Goal: Use online tool/utility: Utilize a website feature to perform a specific function

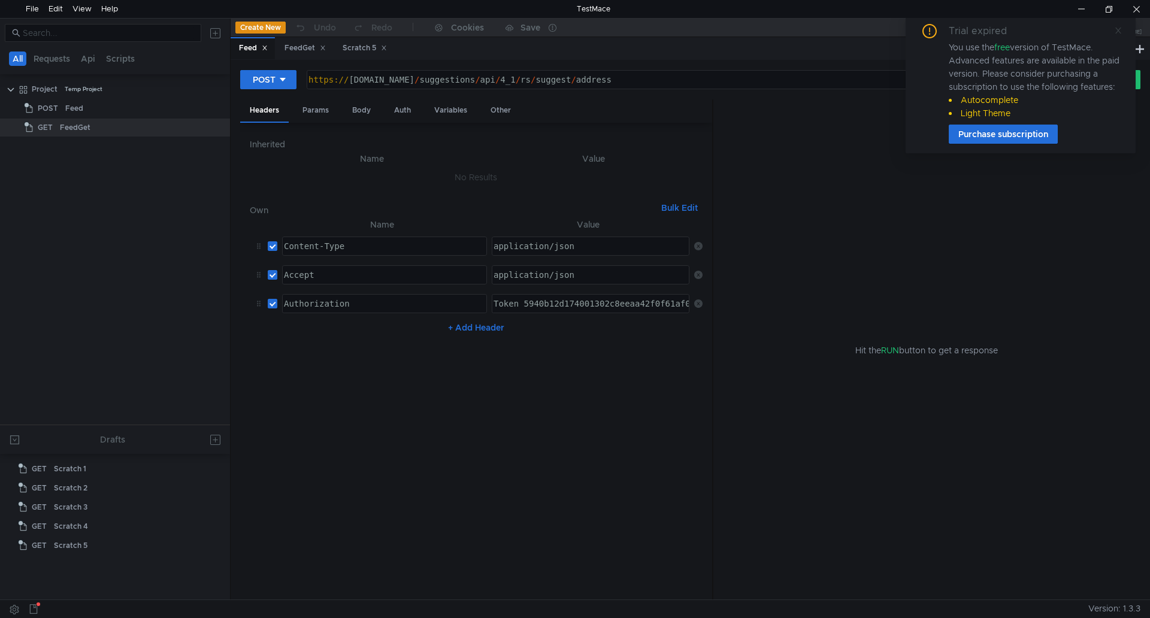
click at [1115, 32] on icon at bounding box center [1118, 30] width 8 height 8
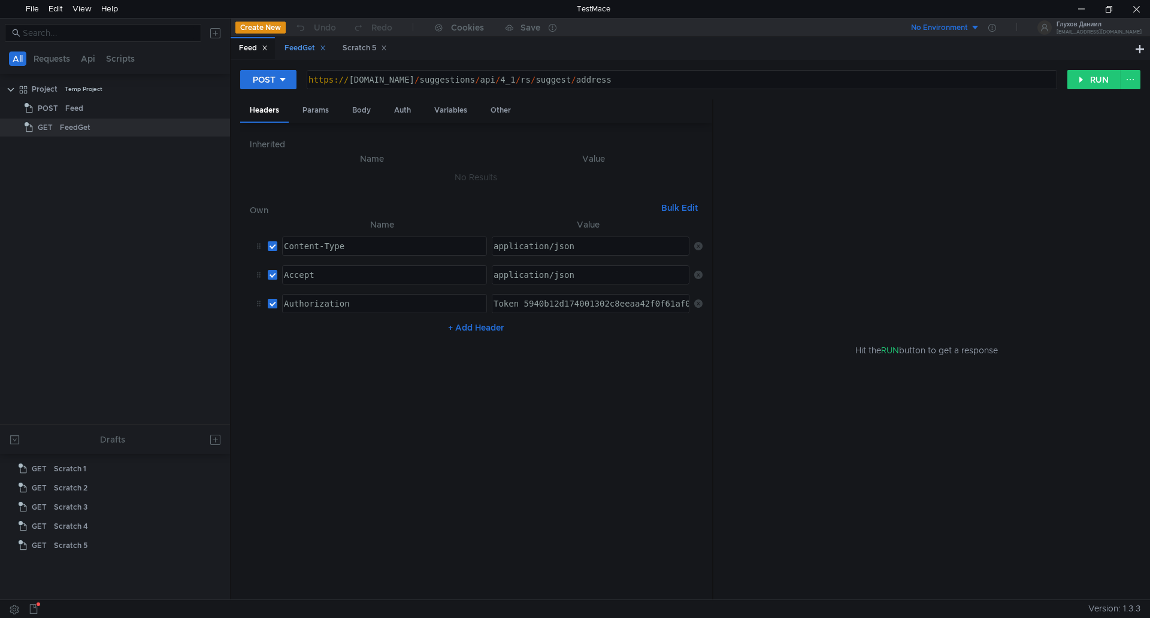
click at [291, 50] on div "FeedGet" at bounding box center [305, 48] width 41 height 13
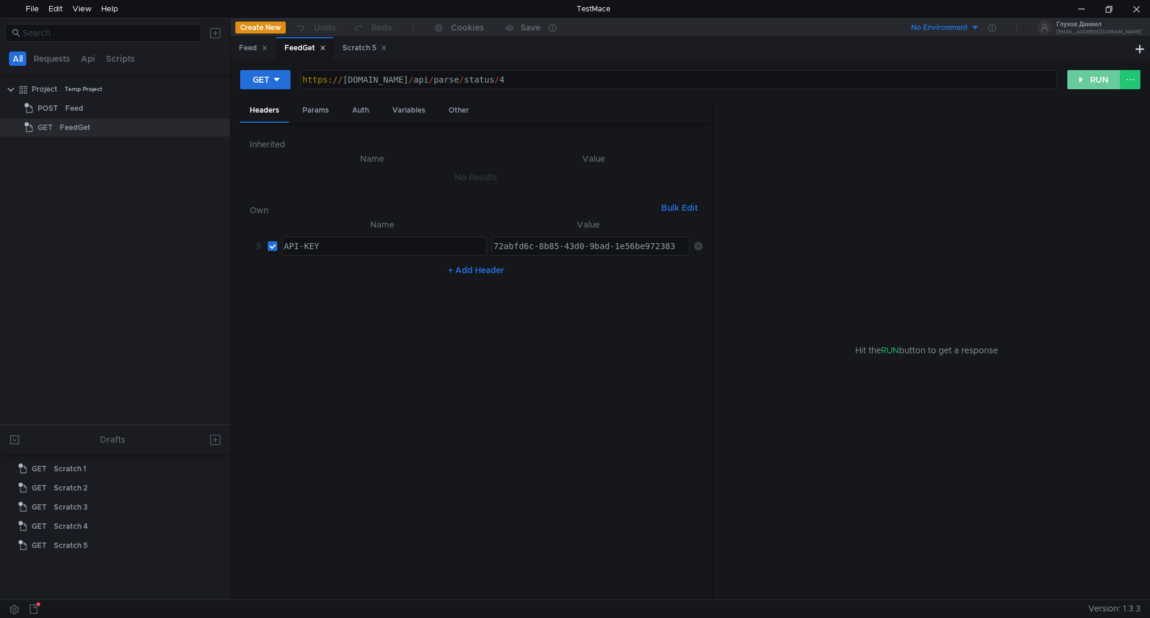
click at [1072, 83] on button "RUN" at bounding box center [1093, 79] width 53 height 19
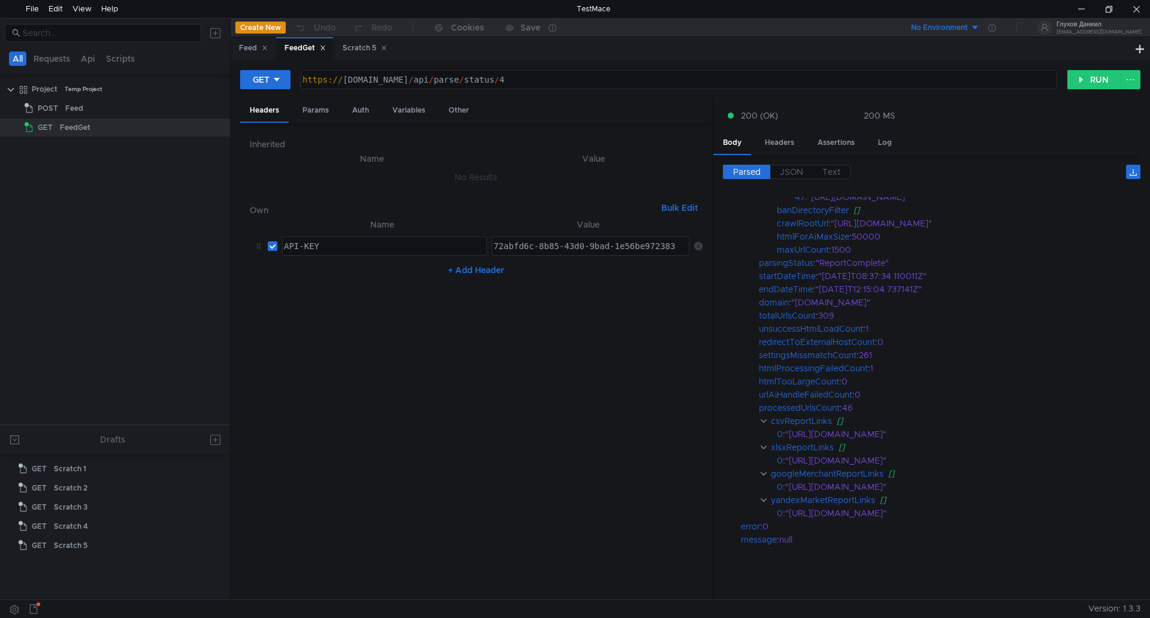
scroll to position [747, 0]
click at [548, 84] on div "https:// api.rssdatafeed.com / api / parse / status / 4" at bounding box center [677, 89] width 755 height 29
click at [1089, 87] on button "RUN" at bounding box center [1093, 79] width 53 height 19
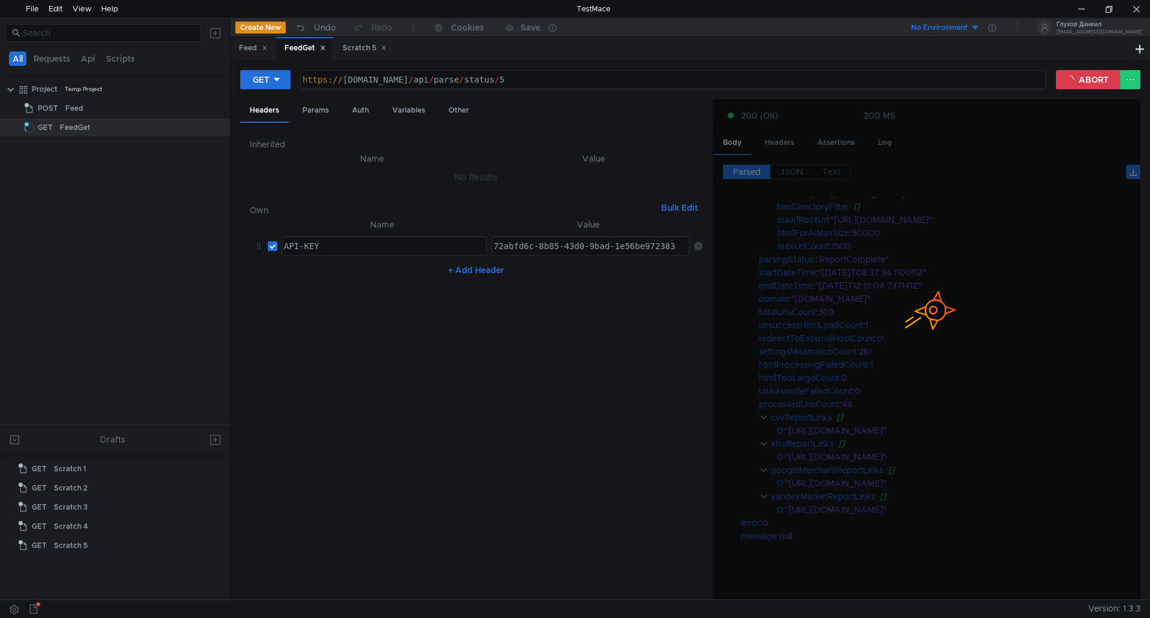
scroll to position [0, 0]
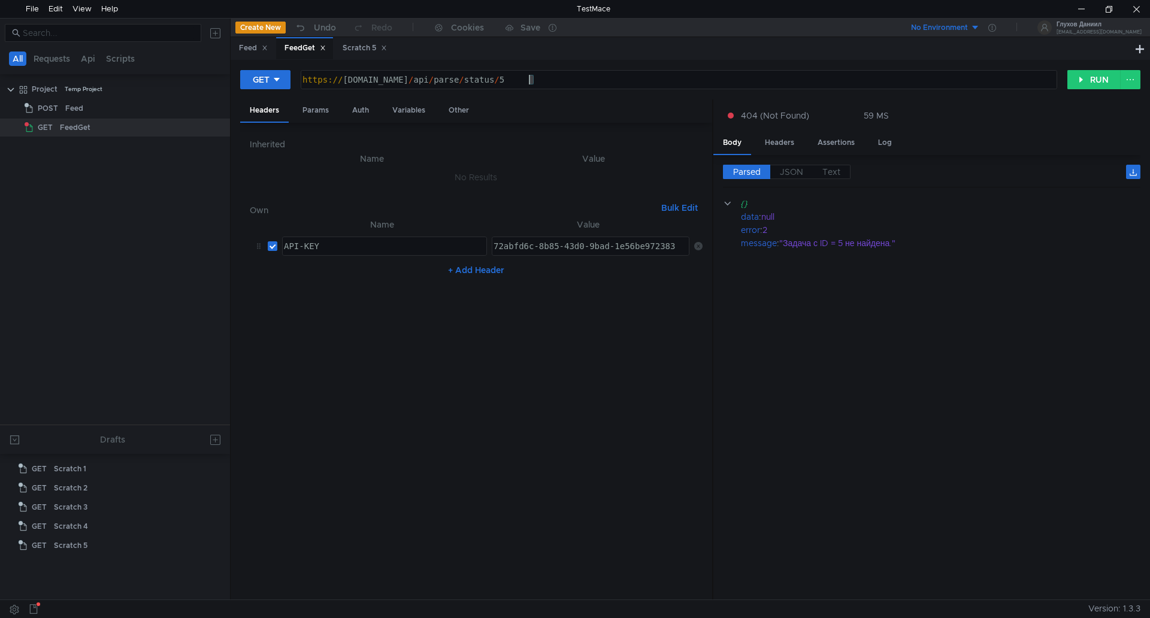
drag, startPoint x: 546, startPoint y: 83, endPoint x: 530, endPoint y: 86, distance: 16.3
click at [530, 86] on div "https:// api.rssdatafeed.com / api / parse / status / 5" at bounding box center [677, 89] width 755 height 29
click at [1090, 76] on button "RUN" at bounding box center [1093, 79] width 53 height 19
click at [546, 75] on div "https:// api.rssdatafeed.com / api / parse / status / 11" at bounding box center [677, 89] width 755 height 29
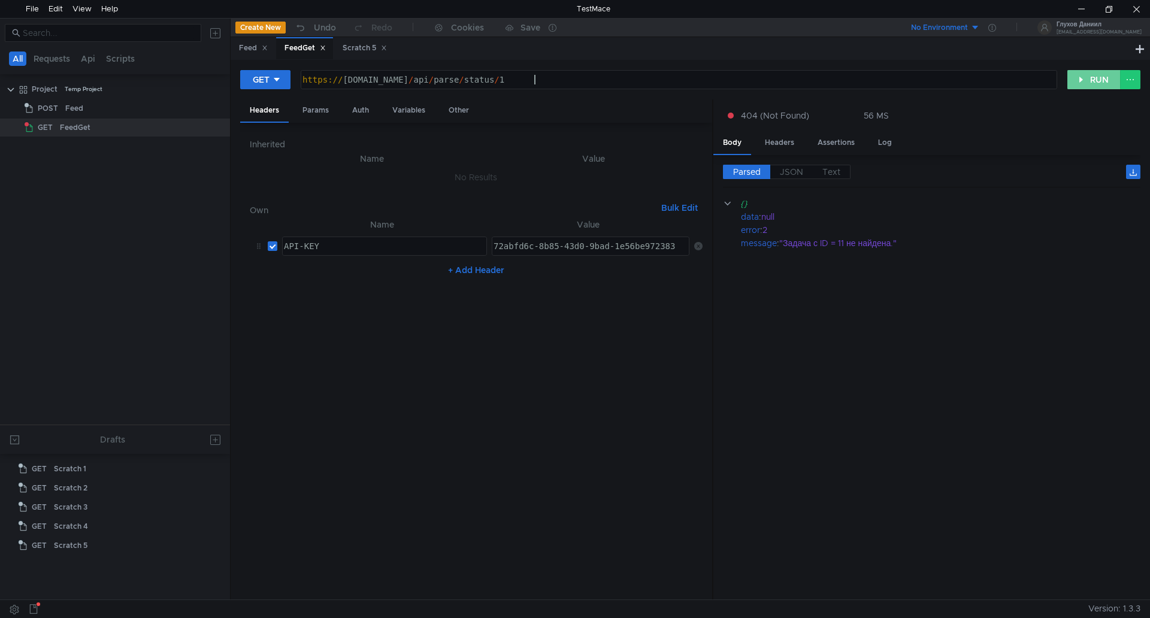
click at [1089, 84] on button "RUN" at bounding box center [1093, 79] width 53 height 19
click at [580, 80] on div "https:// api.rssdatafeed.com / api / parse / status / 1" at bounding box center [677, 89] width 755 height 29
click at [1094, 80] on button "RUN" at bounding box center [1093, 79] width 53 height 19
click at [613, 83] on div "https:// api.rssdatafeed.com / api / parse / status / 2" at bounding box center [677, 89] width 755 height 29
click at [1073, 83] on button "RUN" at bounding box center [1093, 79] width 53 height 19
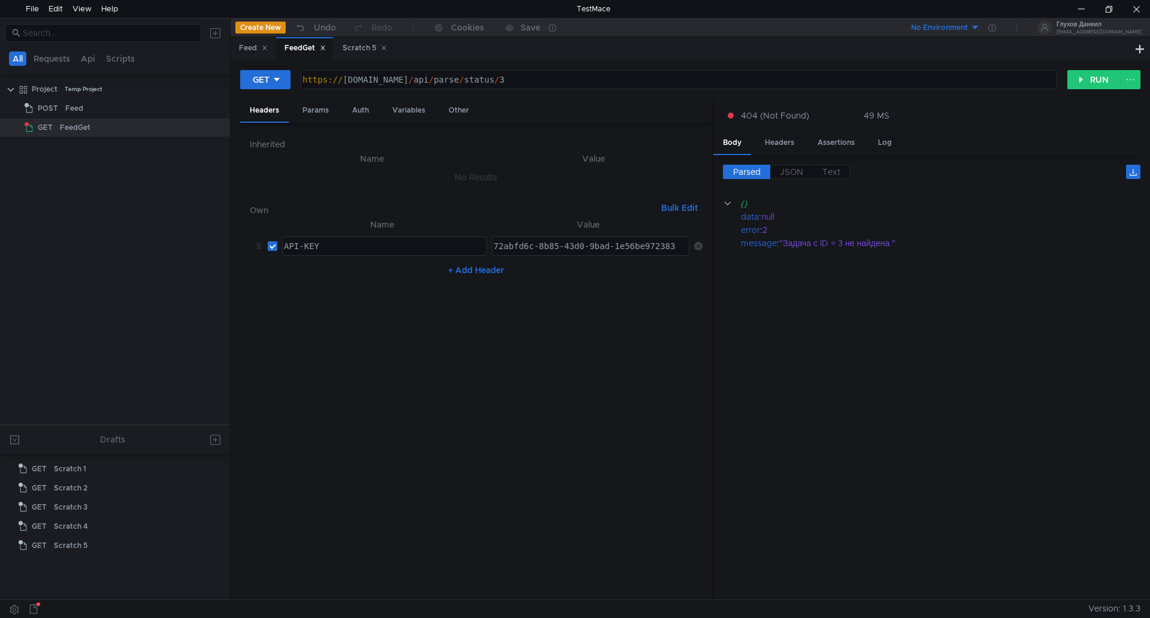
click at [736, 82] on div "https:// api.rssdatafeed.com / api / parse / status / 3" at bounding box center [677, 89] width 755 height 29
click at [1076, 77] on button "RUN" at bounding box center [1093, 79] width 53 height 19
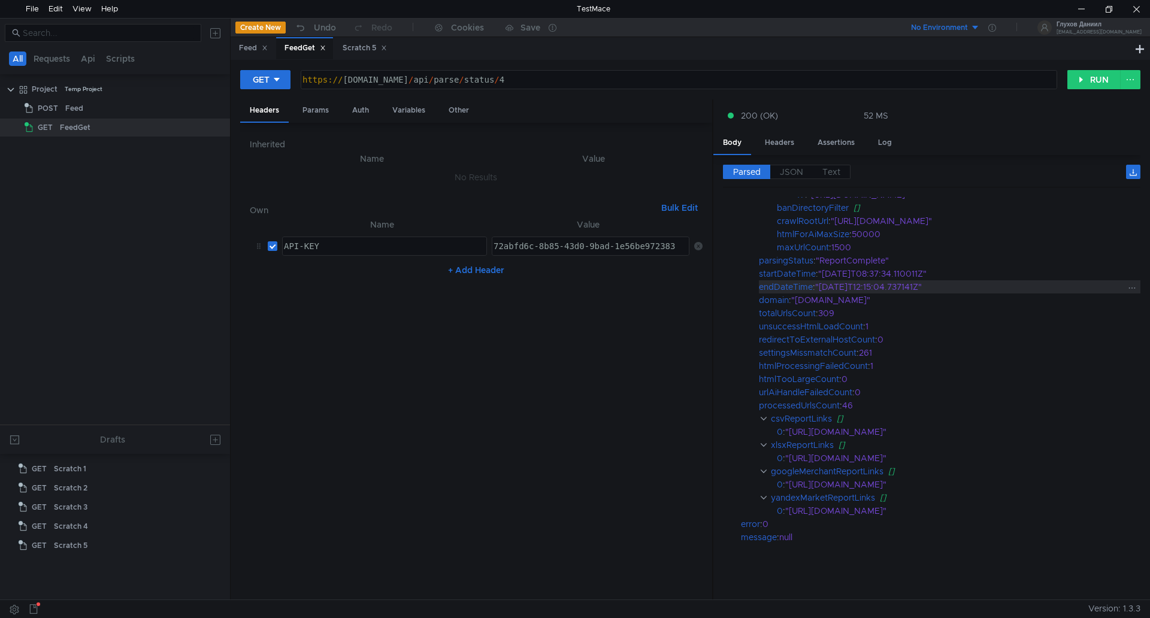
scroll to position [747, 0]
click at [553, 78] on div "https:// api.rssdatafeed.com / api / parse / status / 4" at bounding box center [677, 89] width 755 height 29
type textarea "https://api.rssdatafeed.com/api/parse/status/5"
click at [1080, 81] on button "RUN" at bounding box center [1093, 79] width 53 height 19
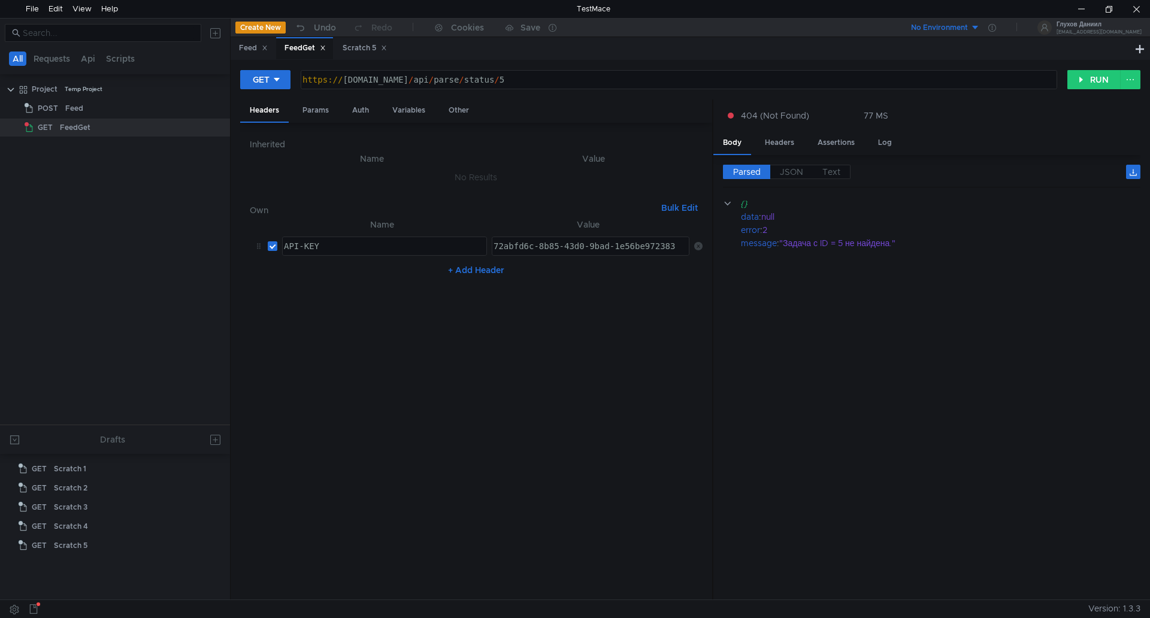
scroll to position [0, 0]
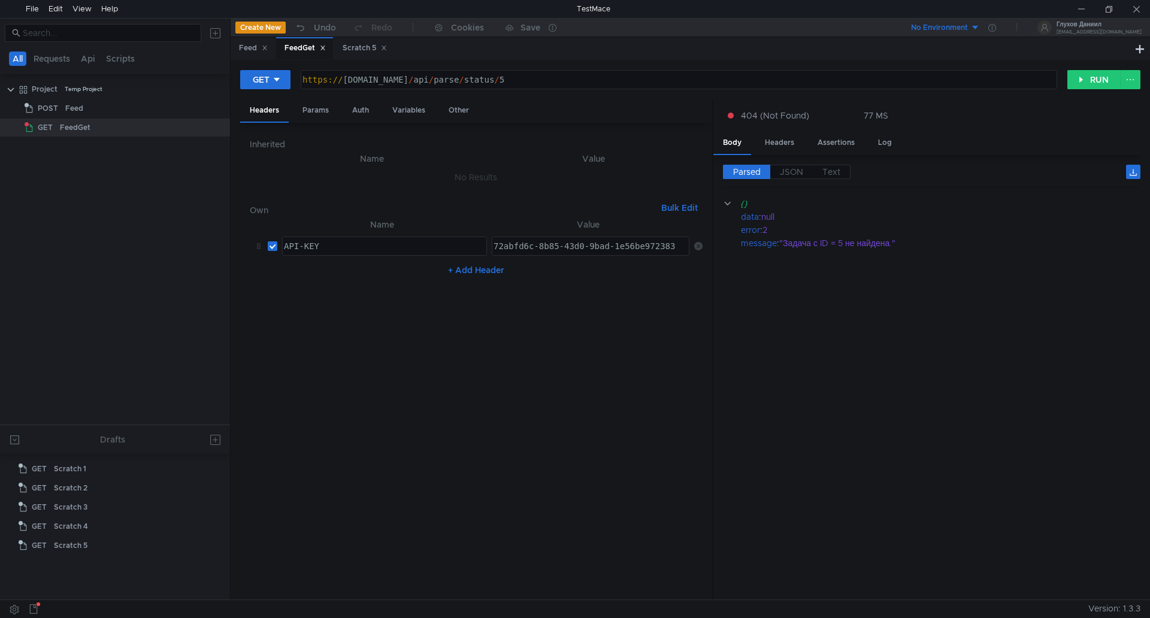
scroll to position [0, 16]
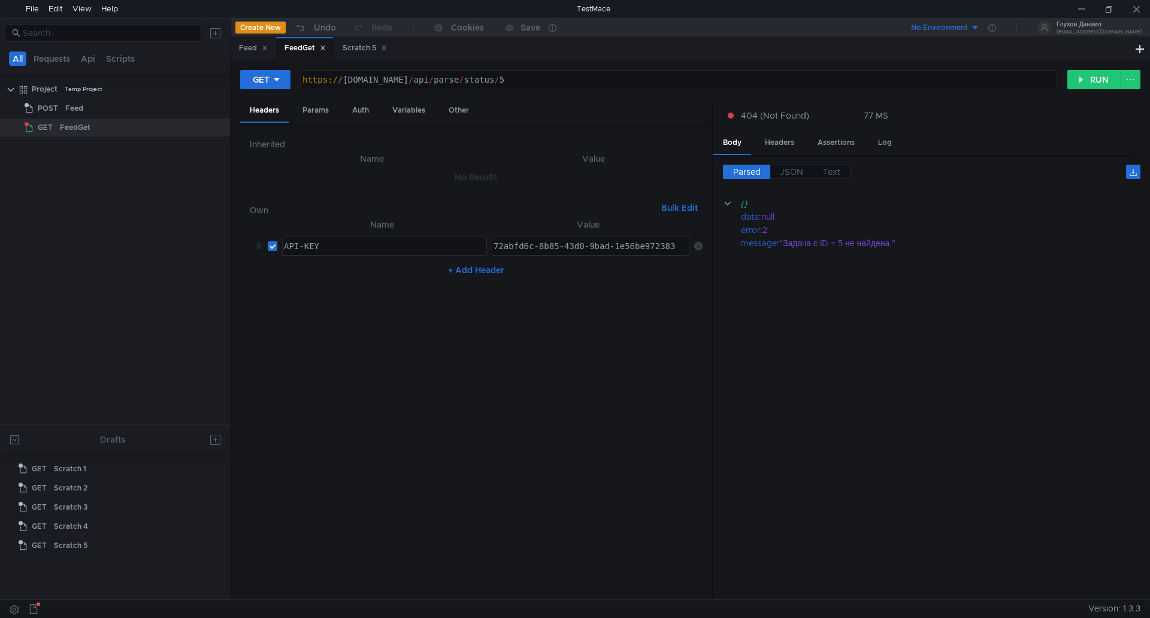
scroll to position [0, 16]
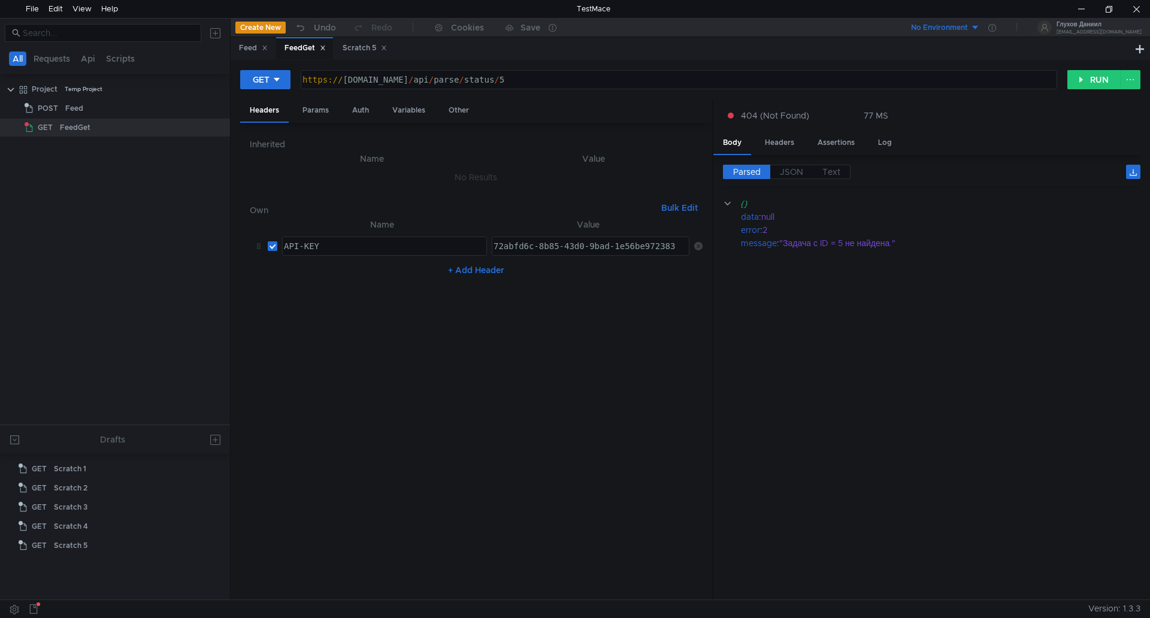
click at [553, 82] on div "https:// api.rssdatafeed.com / api / parse / status / 5" at bounding box center [677, 89] width 755 height 29
type textarea "[URL][DOMAIN_NAME]"
click at [1078, 68] on div "GET https://api.rssdatafeed.com/api/parse/status/14 https:// api.rssdatafeed.co…" at bounding box center [690, 330] width 919 height 540
click at [1080, 75] on button "RUN" at bounding box center [1093, 79] width 53 height 19
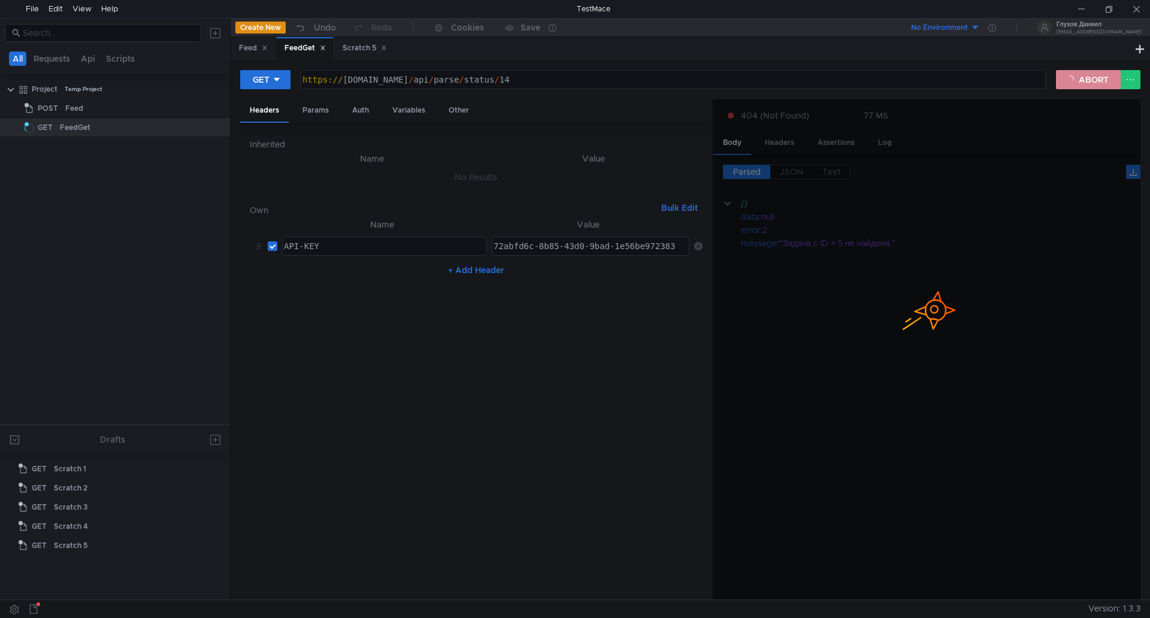
click at [1073, 83] on button "ABORT" at bounding box center [1088, 79] width 65 height 19
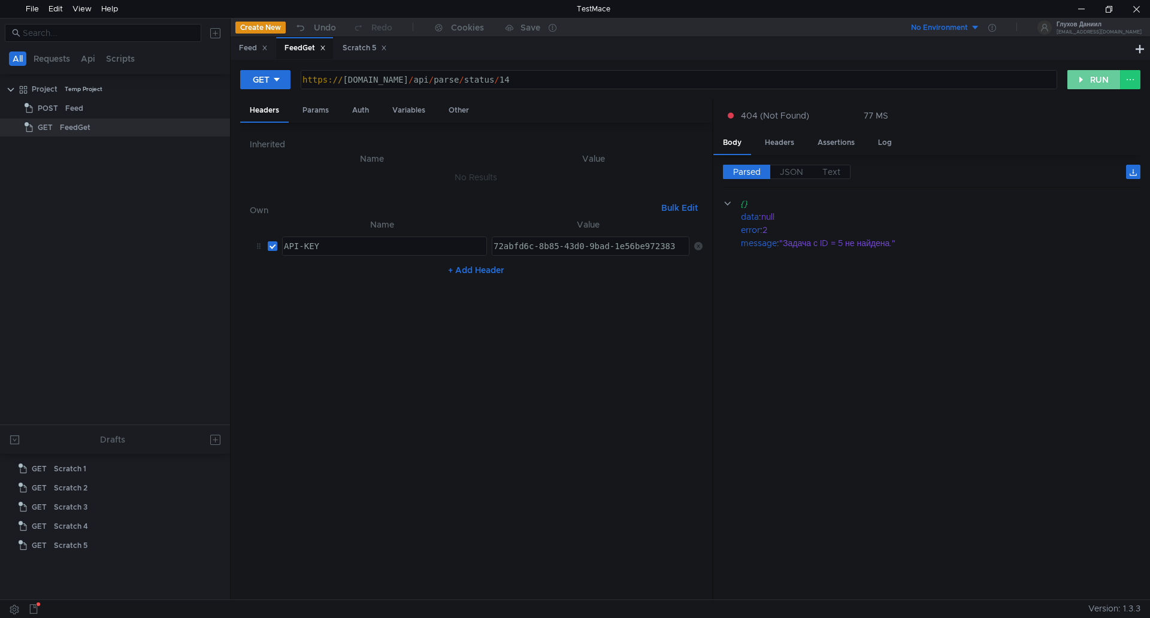
click at [1084, 89] on button "RUN" at bounding box center [1093, 79] width 53 height 19
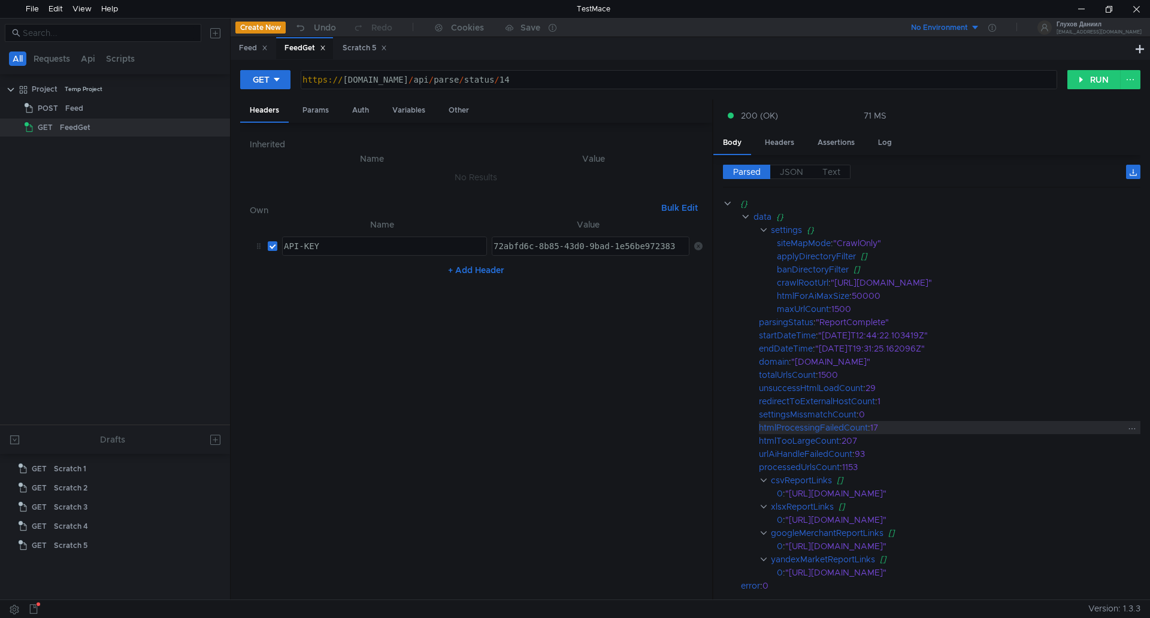
scroll to position [57, 0]
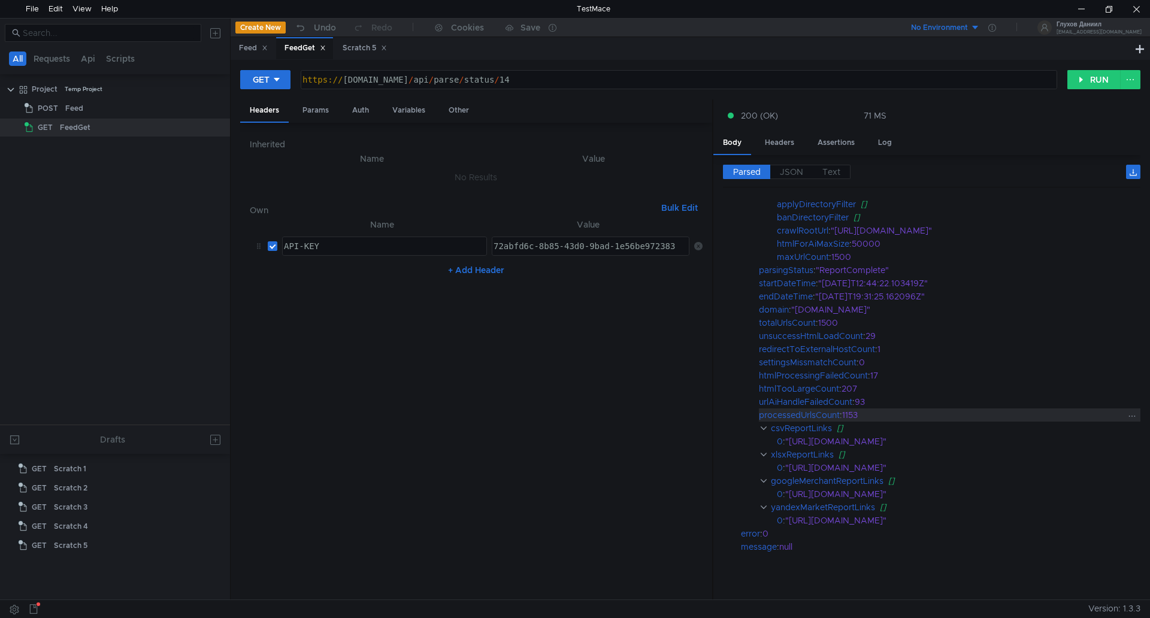
click at [763, 423] on clr-icon at bounding box center [763, 428] width 9 height 10
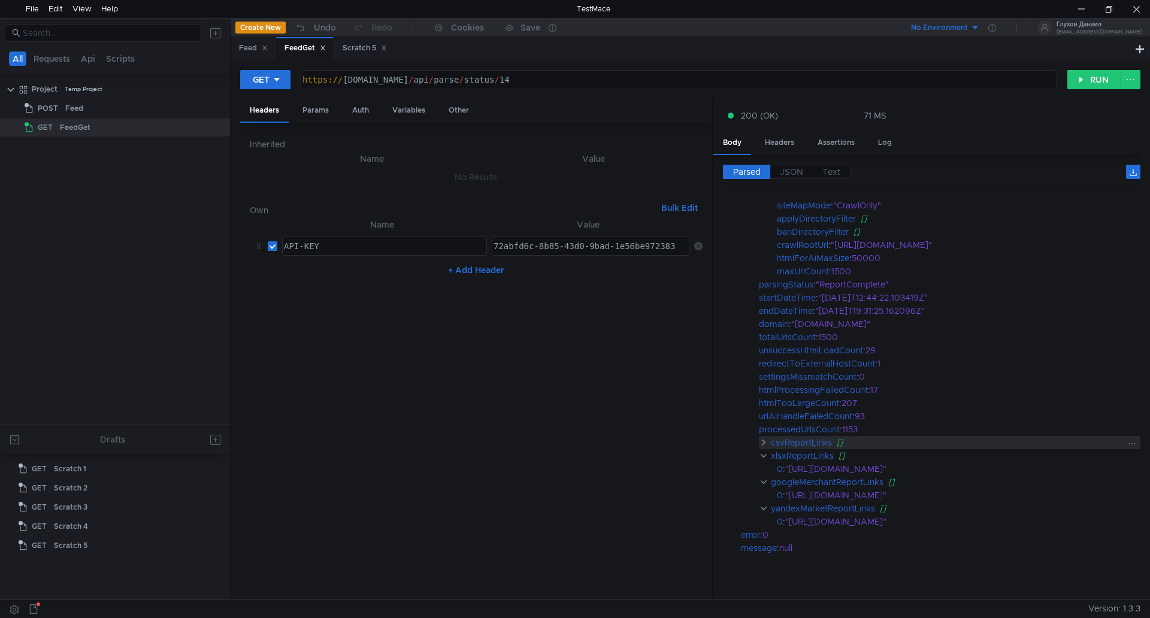
click at [761, 438] on clr-icon at bounding box center [763, 443] width 9 height 10
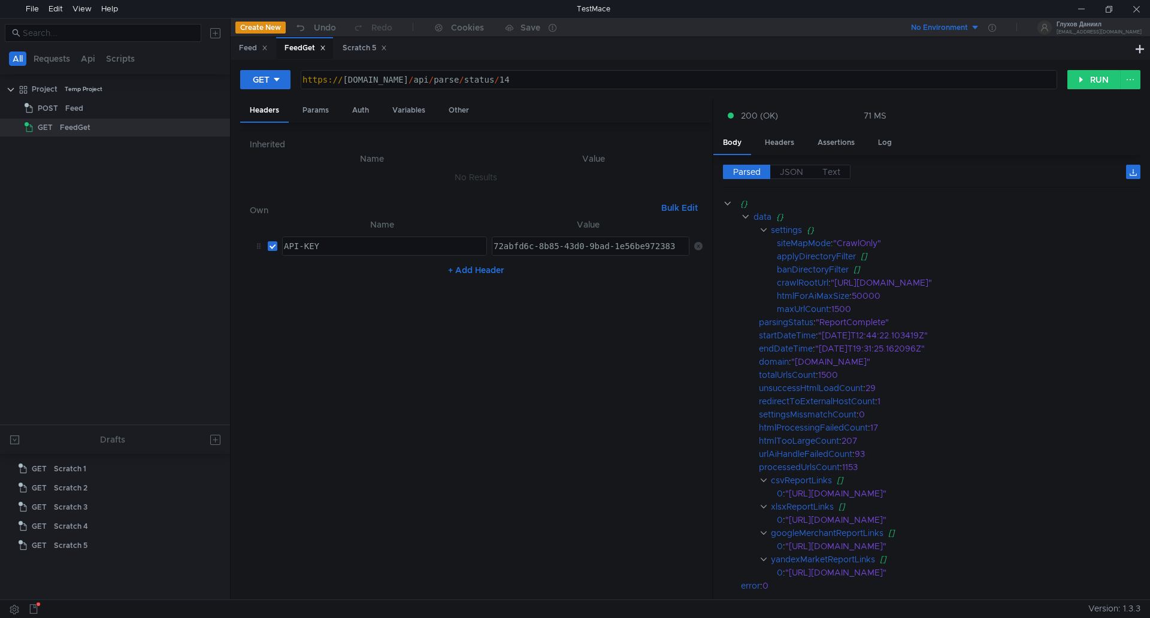
scroll to position [57, 0]
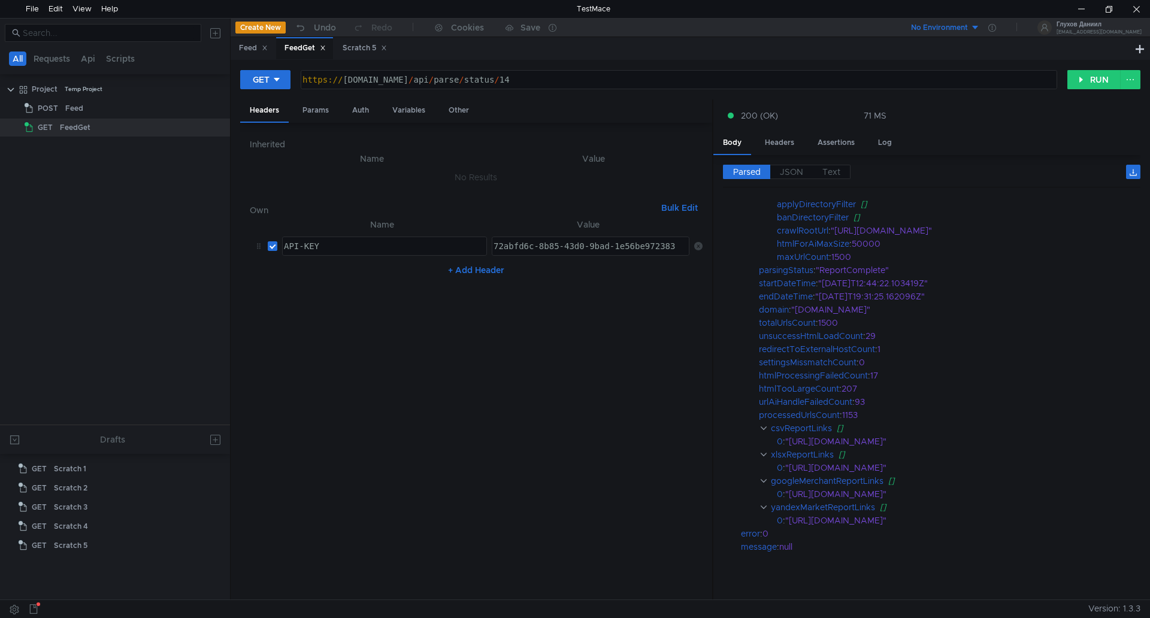
type textarea "API-KEY"
drag, startPoint x: 293, startPoint y: 247, endPoint x: 274, endPoint y: 241, distance: 19.9
click at [262, 244] on tr "API-KEY API-KEY ההההההההההההההההההההההההההההההההההההההההההההההההההההההההההההההה…" at bounding box center [476, 246] width 453 height 29
type textarea "72abfd6c-8b85-43d0-9bad-1e56be972383"
click at [582, 247] on div "72abfd6c-8b85-43d0-9bad-1e56be972383" at bounding box center [590, 255] width 198 height 29
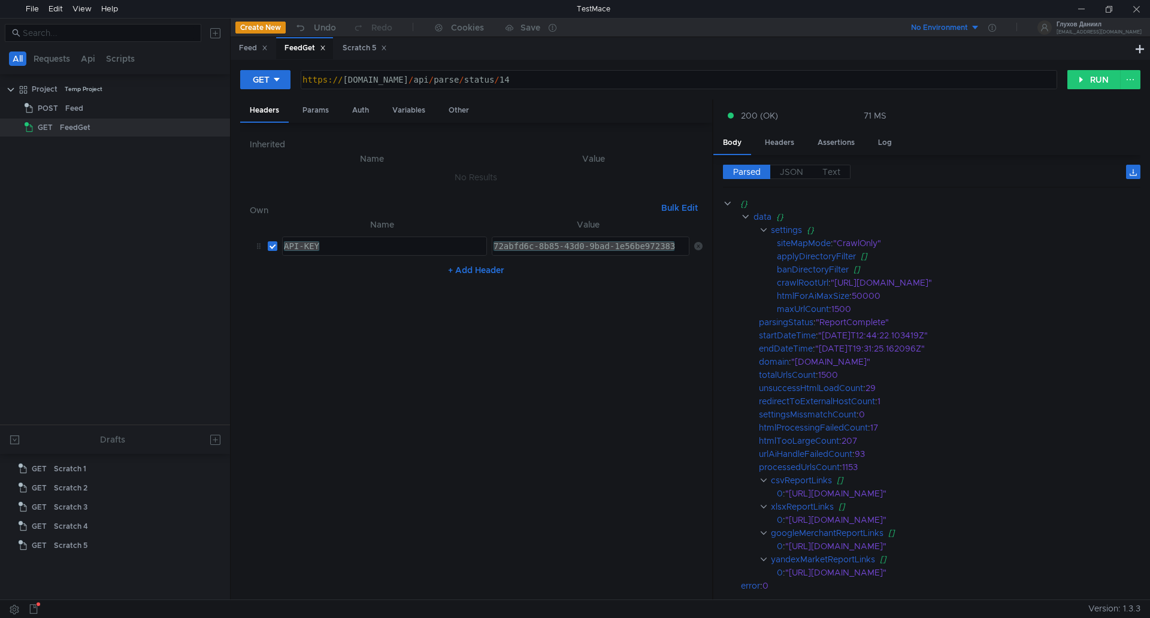
scroll to position [57, 0]
